Goal: Transaction & Acquisition: Purchase product/service

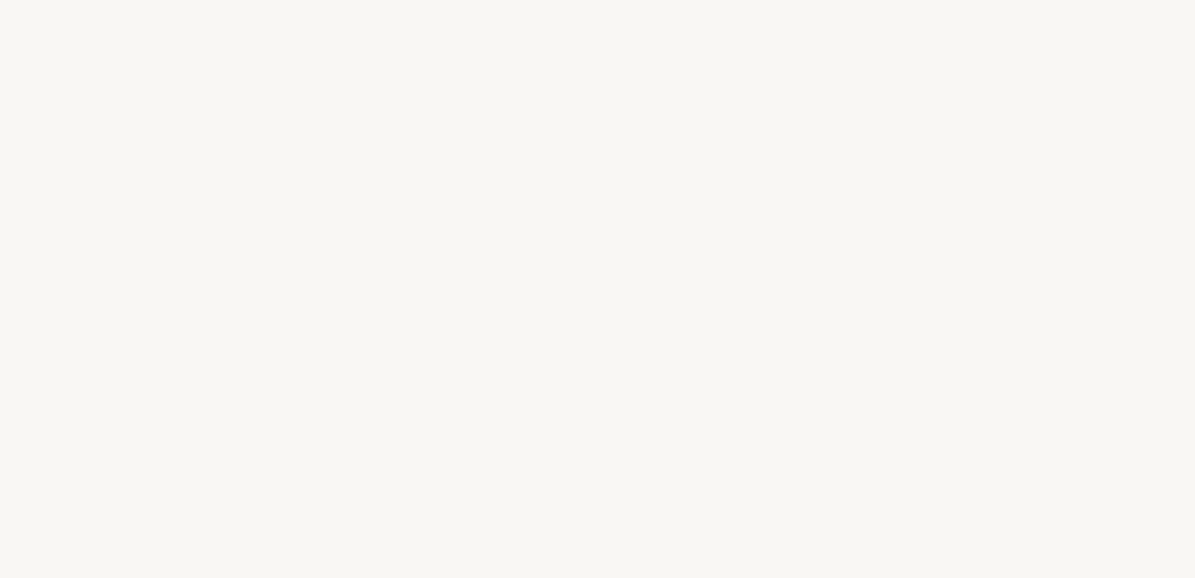
select select "FR"
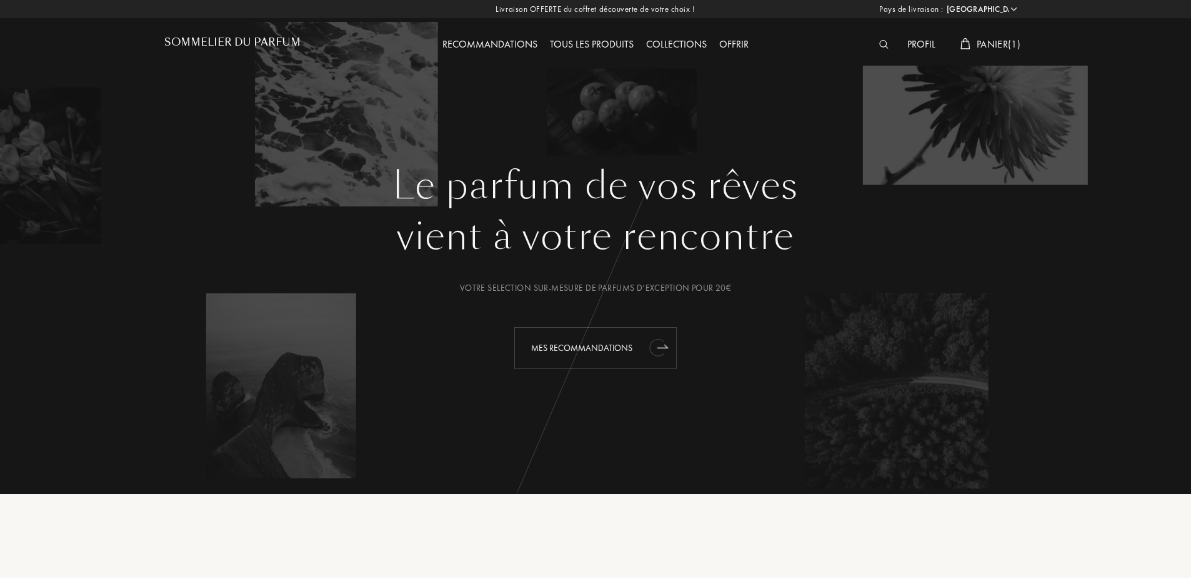
click at [590, 349] on div "Mes Recommandations" at bounding box center [595, 348] width 163 height 42
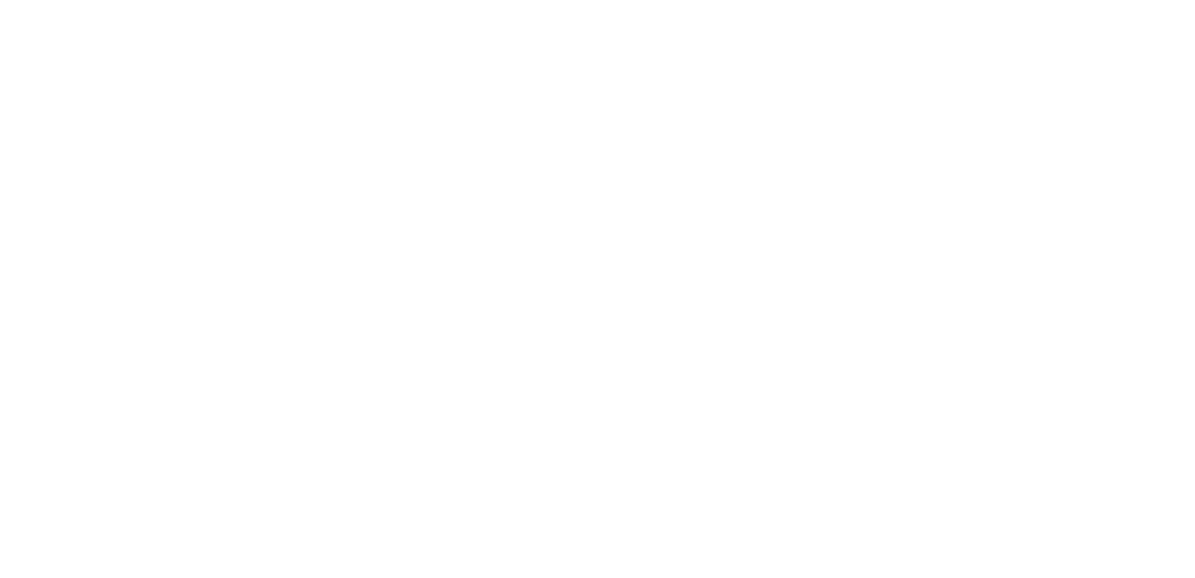
select select "FR"
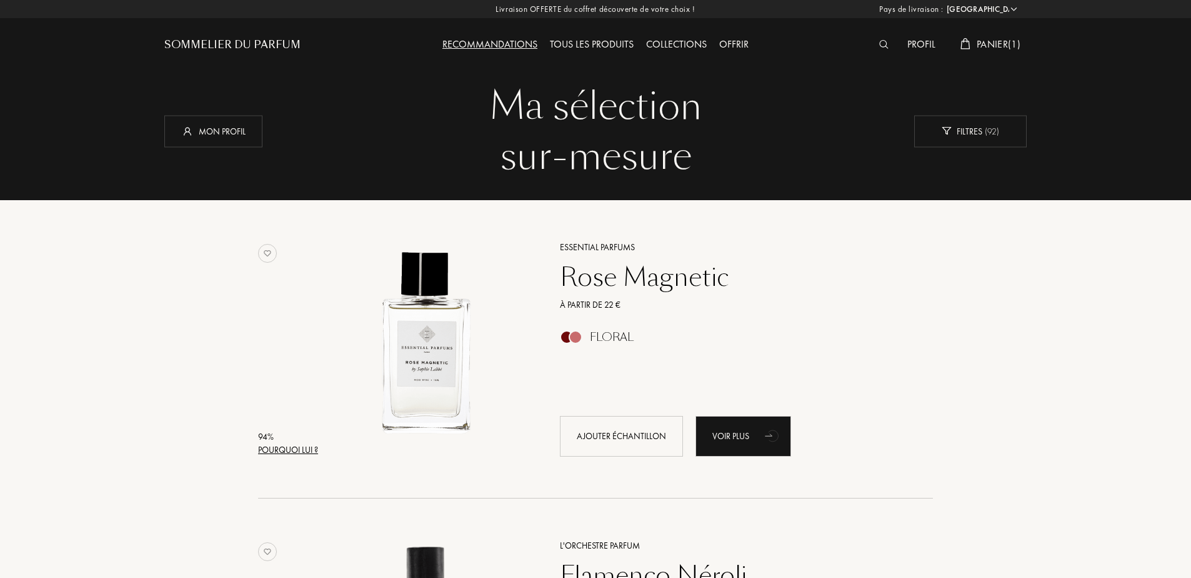
click at [602, 43] on div "Tous les produits" at bounding box center [592, 45] width 96 height 16
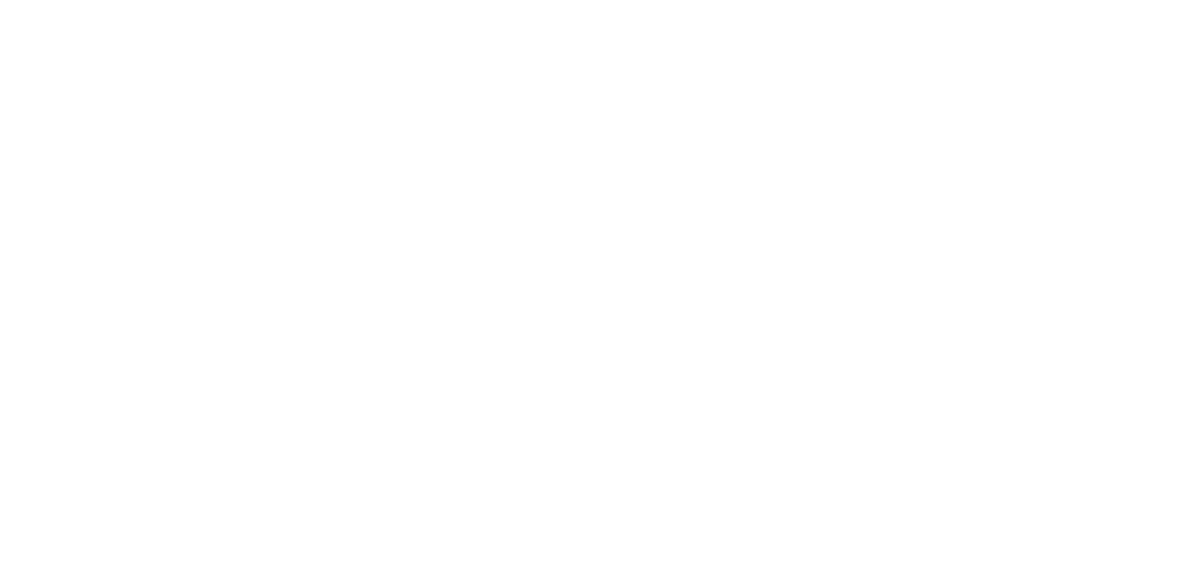
select select "FR"
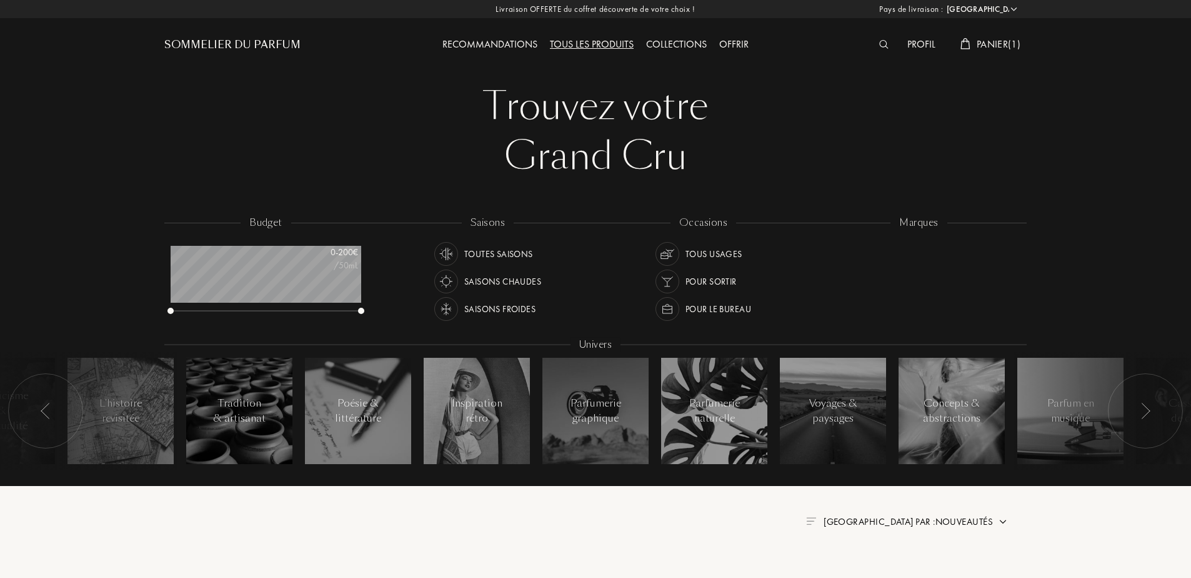
scroll to position [63, 191]
click at [879, 44] on img at bounding box center [883, 44] width 9 height 9
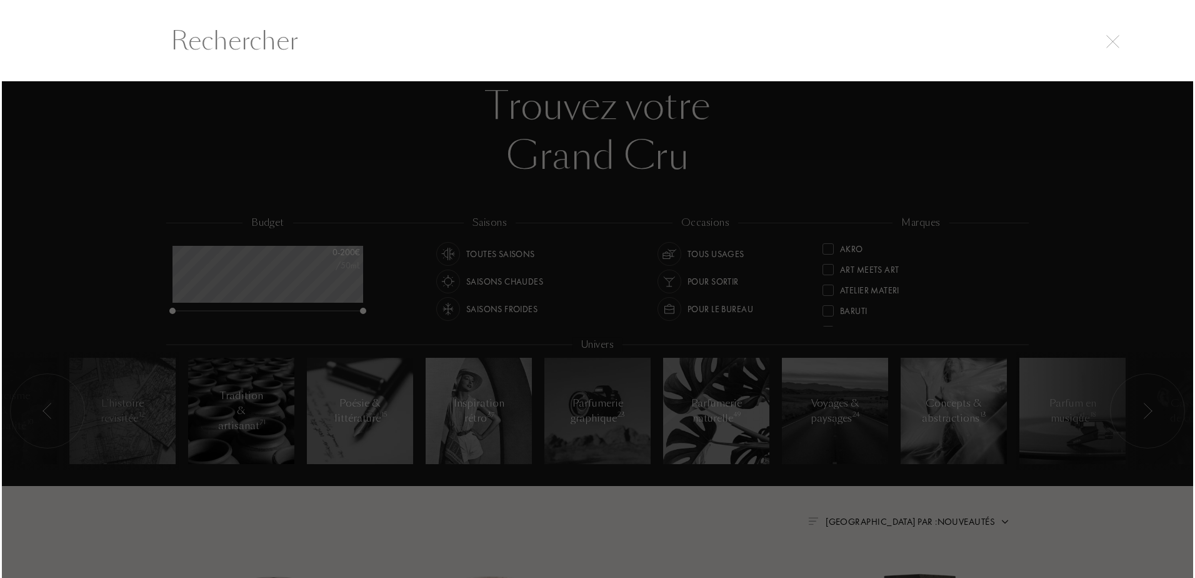
scroll to position [1, 0]
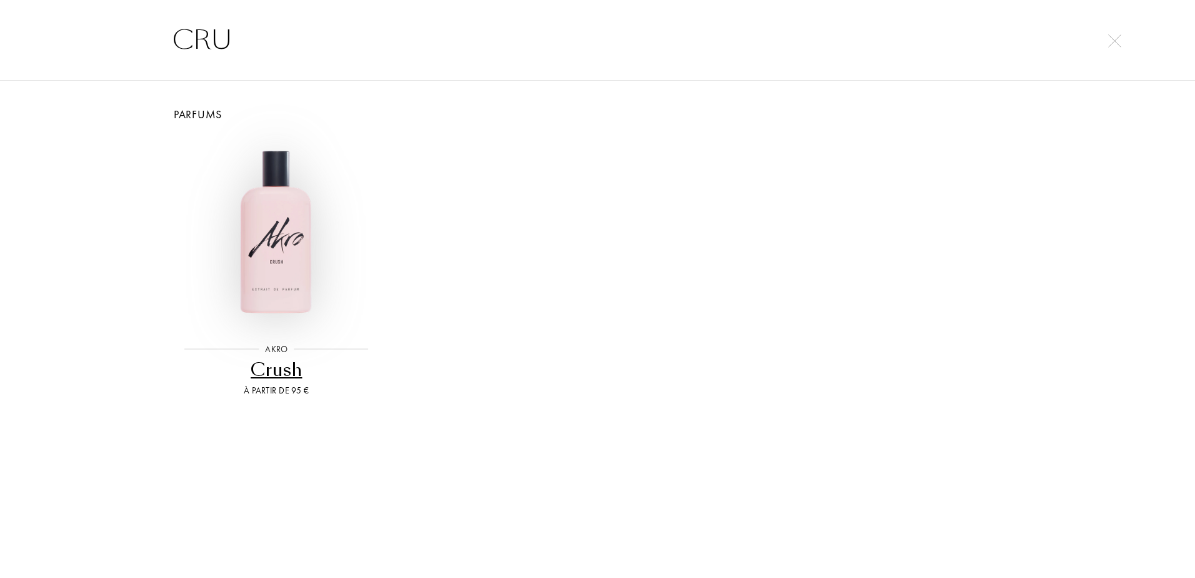
type input "CRU"
click at [274, 244] on img at bounding box center [276, 232] width 193 height 193
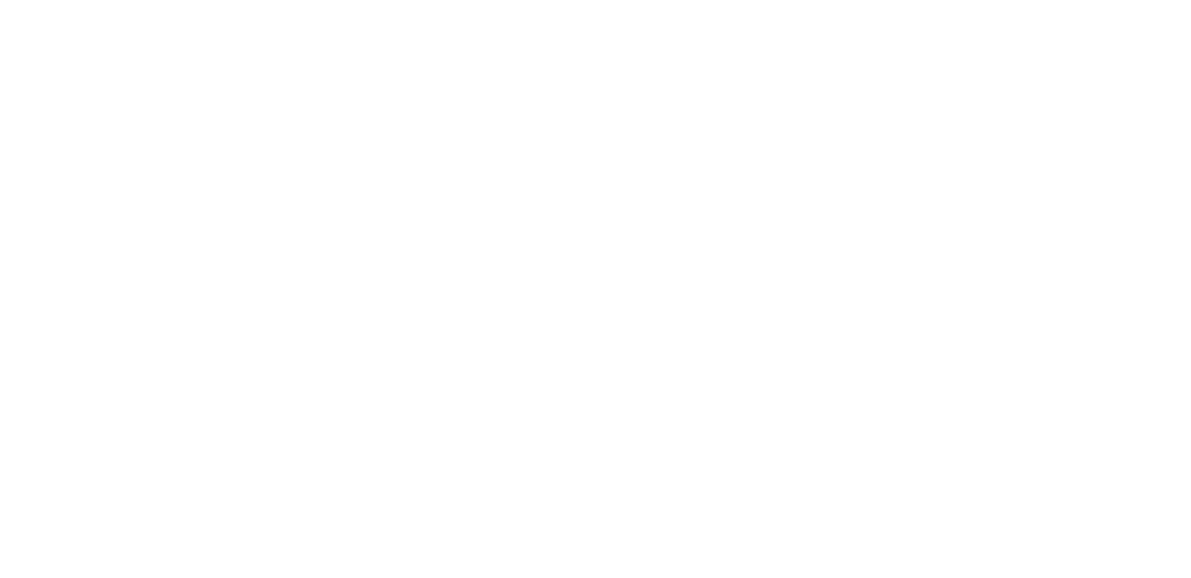
select select "FR"
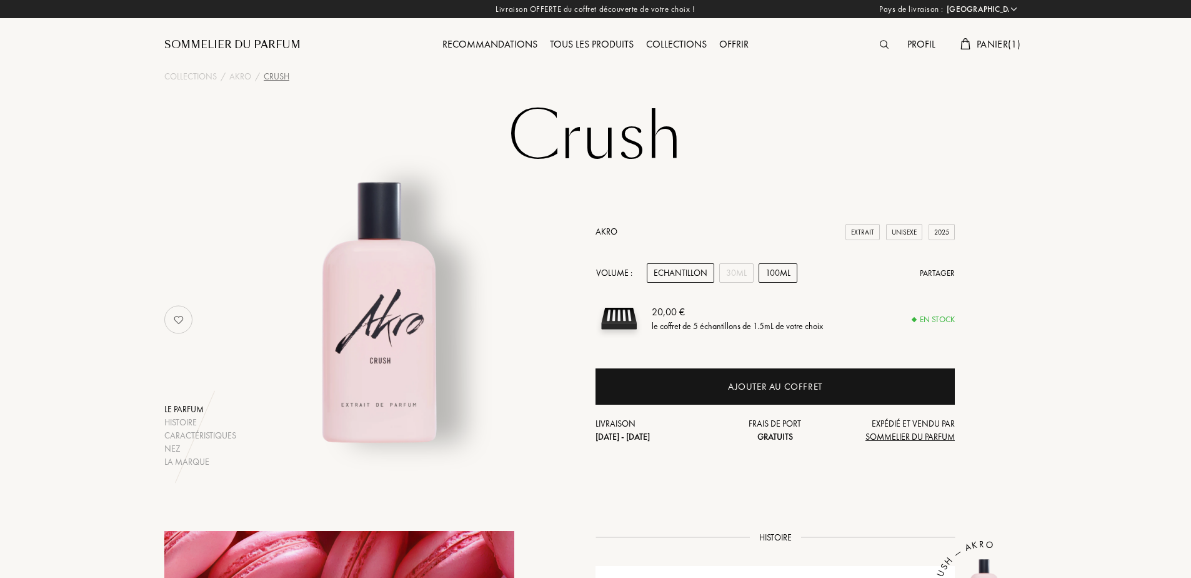
click at [776, 274] on div "100mL" at bounding box center [778, 272] width 39 height 19
click at [738, 278] on div "30mL" at bounding box center [736, 272] width 34 height 19
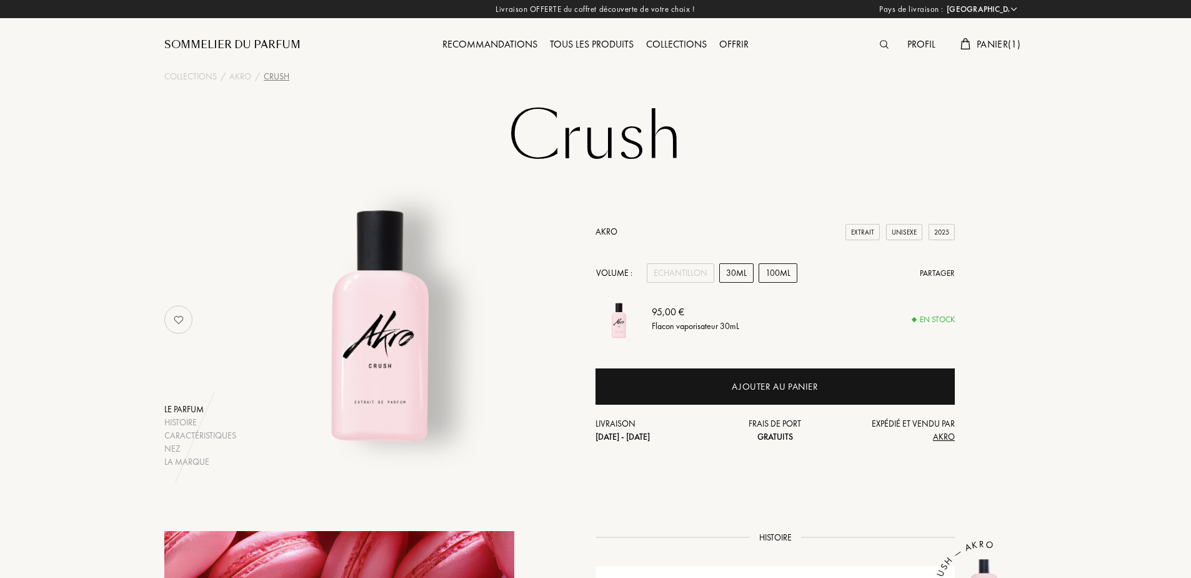
click at [767, 275] on div "100mL" at bounding box center [778, 272] width 39 height 19
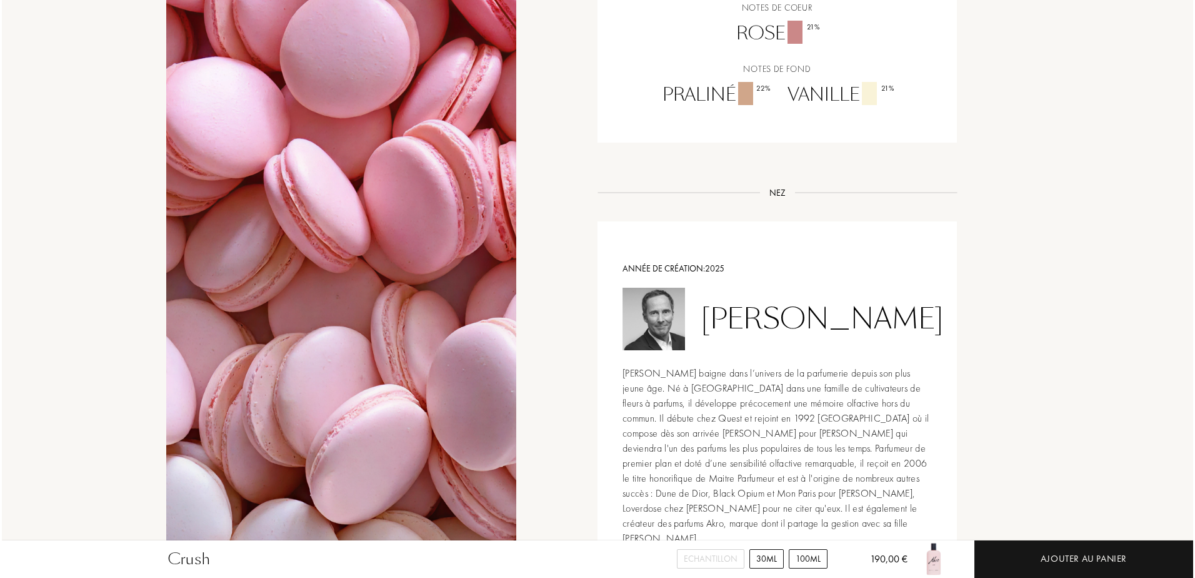
scroll to position [1125, 0]
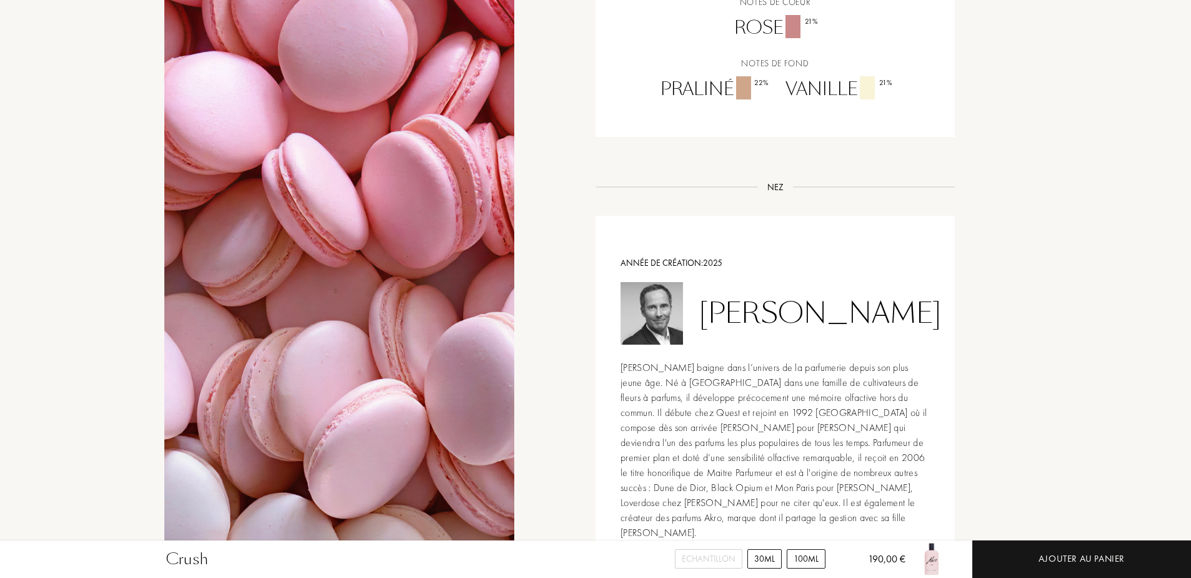
click at [767, 556] on div "30mL" at bounding box center [765, 558] width 34 height 19
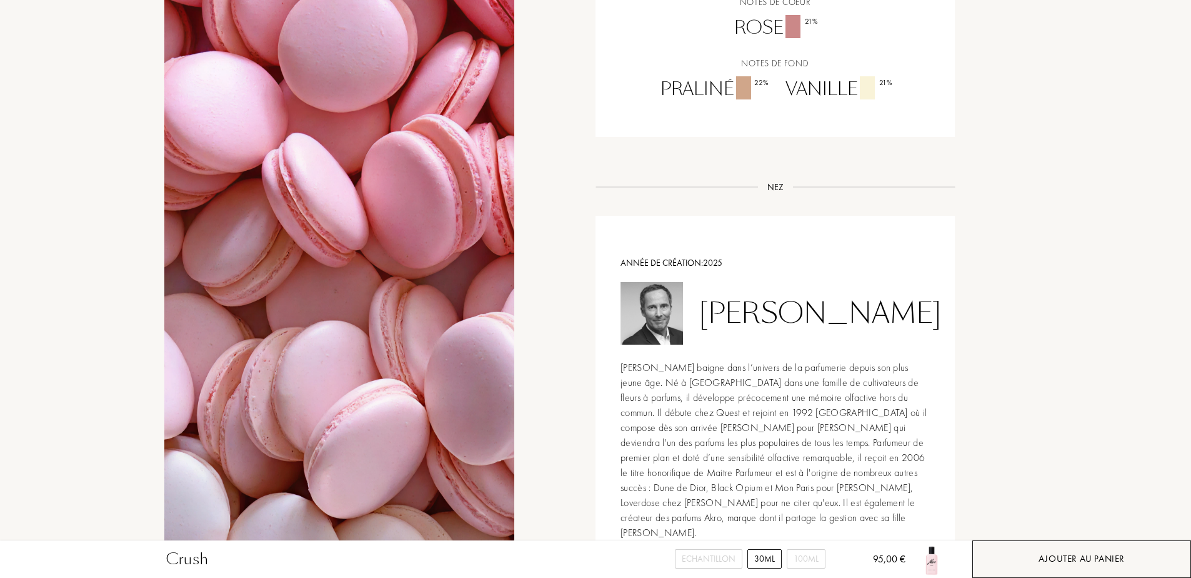
click at [1138, 559] on div "Ajouter au panier" at bounding box center [1082, 559] width 219 height 38
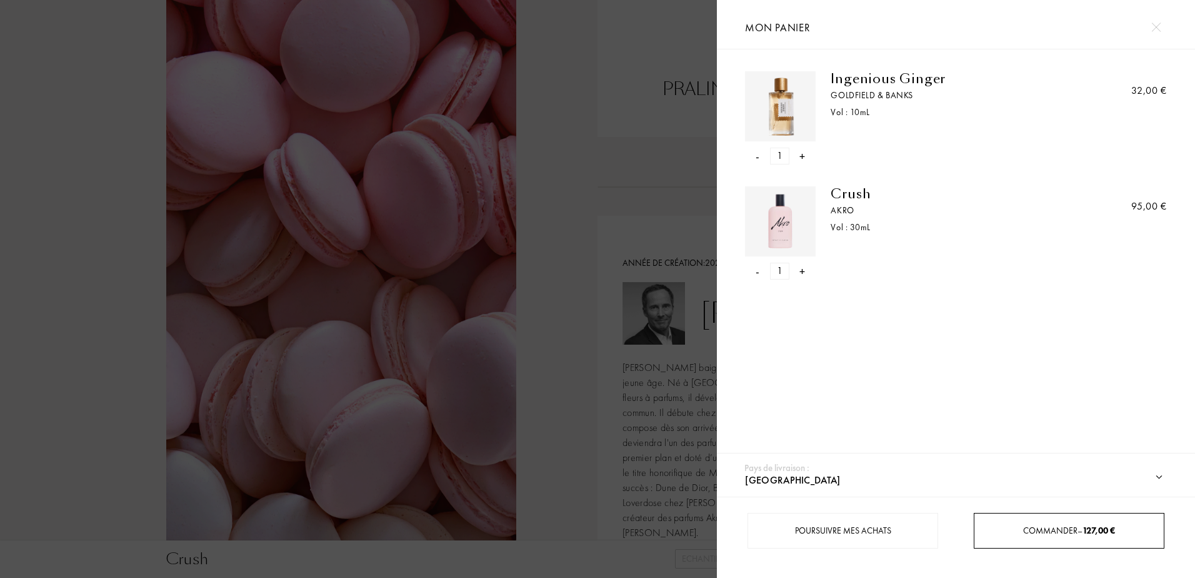
click at [1086, 536] on div "Commander – 127,00 €" at bounding box center [1069, 530] width 189 height 13
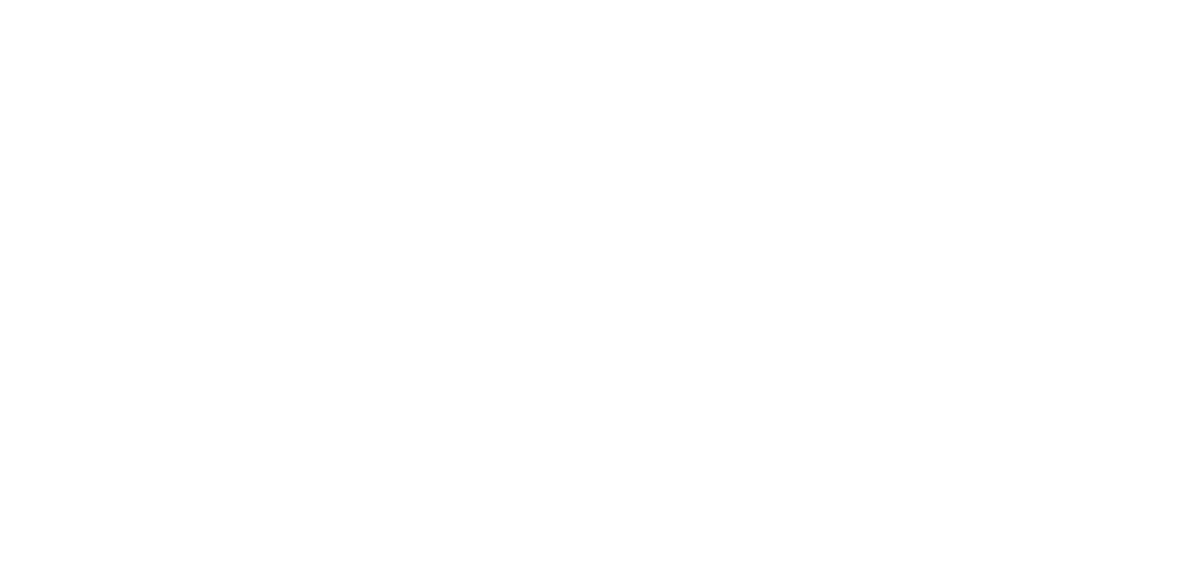
select select "FR"
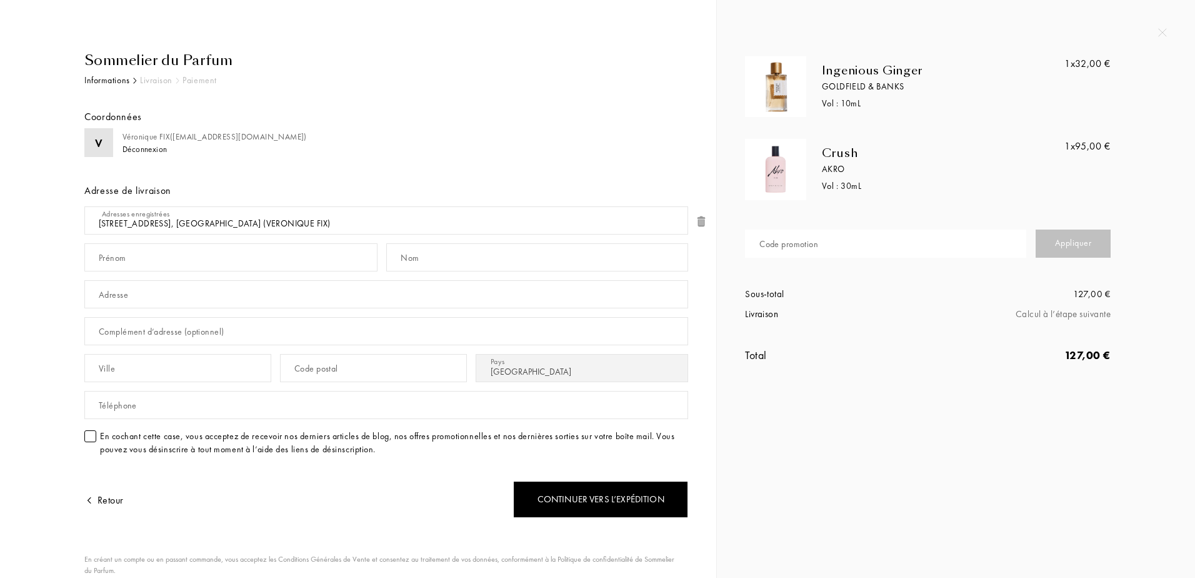
click at [868, 241] on input "text" at bounding box center [885, 243] width 281 height 28
paste input "AN4YN-IVEFC"
type input "AN4YN-IVEFC"
click at [1092, 242] on div "Appliquer" at bounding box center [1073, 243] width 75 height 28
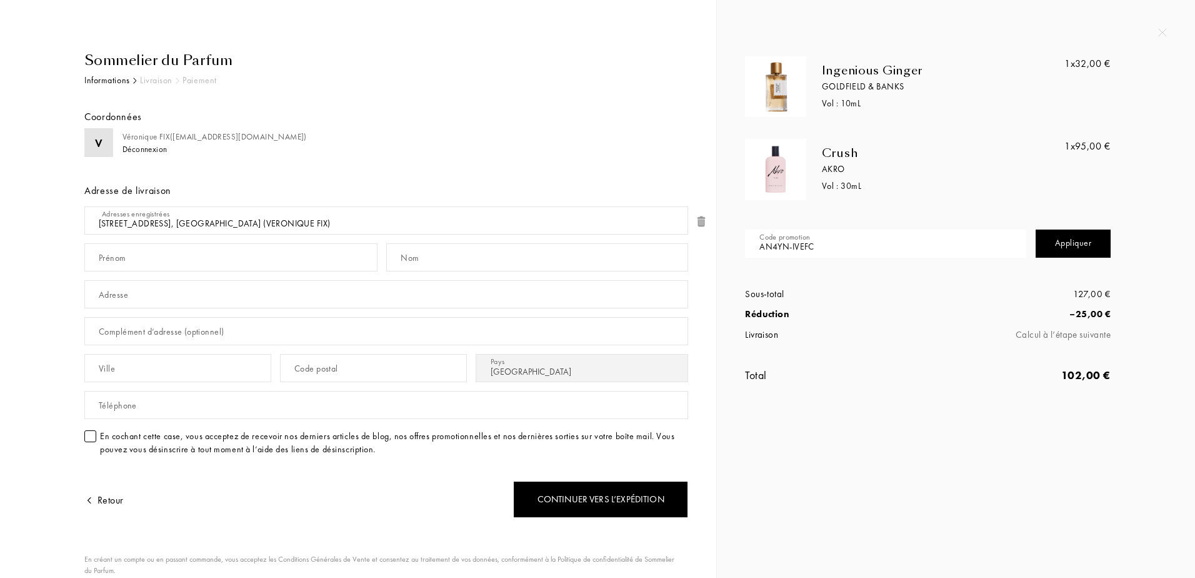
click at [464, 125] on div "Coordonnées" at bounding box center [386, 108] width 604 height 41
click at [557, 111] on div "Coordonnées" at bounding box center [386, 108] width 604 height 41
